Goal: Information Seeking & Learning: Learn about a topic

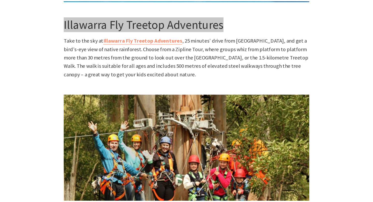
scroll to position [147, 207]
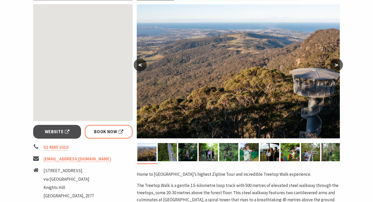
scroll to position [106, 0]
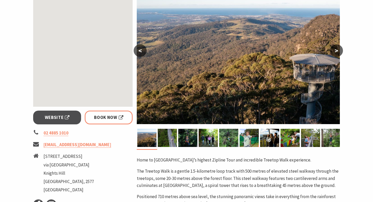
click at [337, 50] on button ">" at bounding box center [336, 50] width 13 height 12
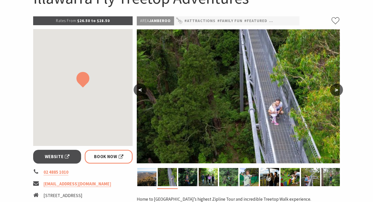
scroll to position [67, 0]
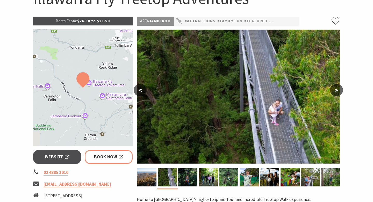
click at [339, 93] on button ">" at bounding box center [336, 90] width 13 height 12
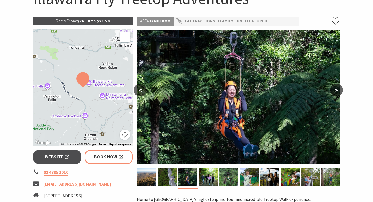
click at [339, 92] on button ">" at bounding box center [336, 90] width 13 height 12
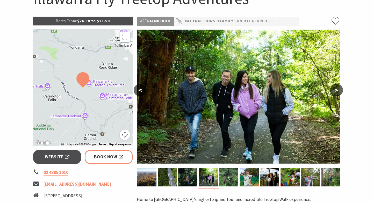
click at [339, 92] on button ">" at bounding box center [336, 90] width 13 height 12
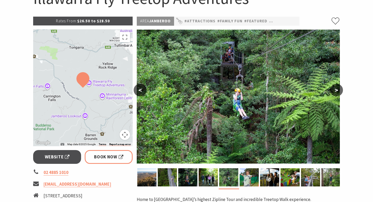
click at [339, 92] on button ">" at bounding box center [336, 90] width 13 height 12
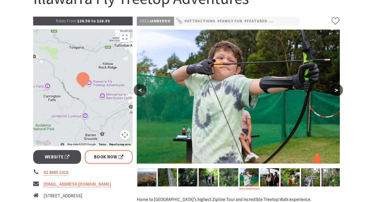
click at [339, 92] on button ">" at bounding box center [336, 90] width 13 height 12
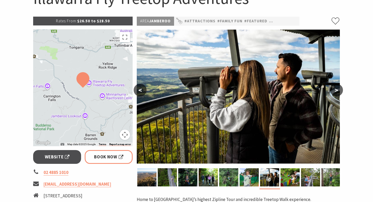
click at [339, 92] on button ">" at bounding box center [336, 90] width 13 height 12
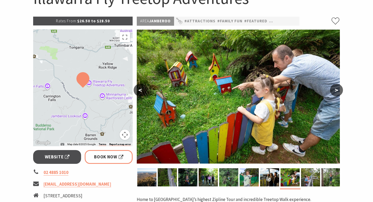
click at [339, 92] on button ">" at bounding box center [336, 90] width 13 height 12
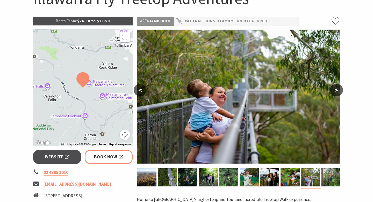
click at [339, 92] on button ">" at bounding box center [336, 90] width 13 height 12
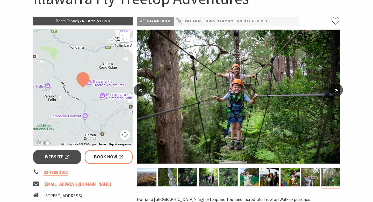
click at [339, 92] on button ">" at bounding box center [336, 90] width 13 height 12
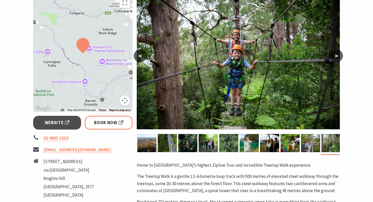
scroll to position [176, 0]
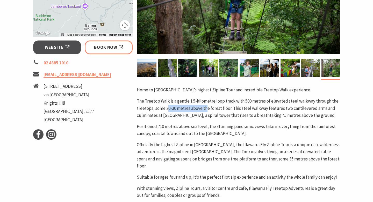
drag, startPoint x: 168, startPoint y: 108, endPoint x: 211, endPoint y: 113, distance: 42.5
click at [211, 113] on p "The Treetop Walk is a gentle 1.5-kilometre loop track with 500 metres of elevat…" at bounding box center [238, 107] width 203 height 21
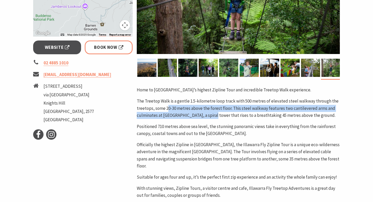
click at [211, 112] on p "The Treetop Walk is a gentle 1.5-kilometre loop track with 500 metres of elevat…" at bounding box center [238, 107] width 203 height 21
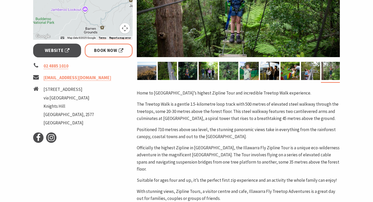
scroll to position [108, 0]
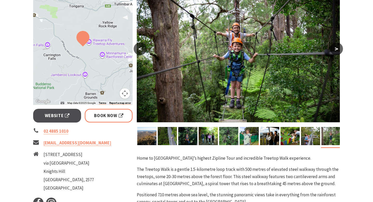
click at [335, 52] on button ">" at bounding box center [336, 49] width 13 height 12
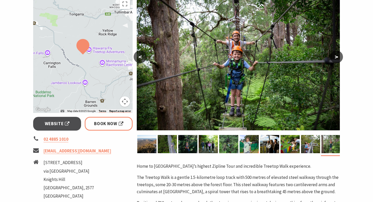
click at [337, 58] on button ">" at bounding box center [336, 57] width 13 height 12
click at [146, 58] on button "<" at bounding box center [140, 57] width 13 height 12
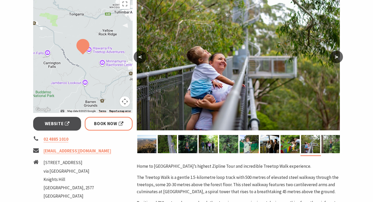
click at [144, 58] on button "<" at bounding box center [140, 57] width 13 height 12
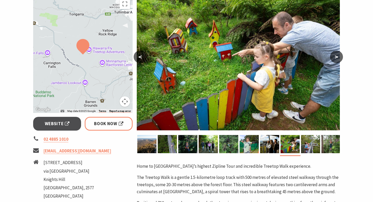
click at [144, 58] on button "<" at bounding box center [140, 57] width 13 height 12
